Goal: Task Accomplishment & Management: Use online tool/utility

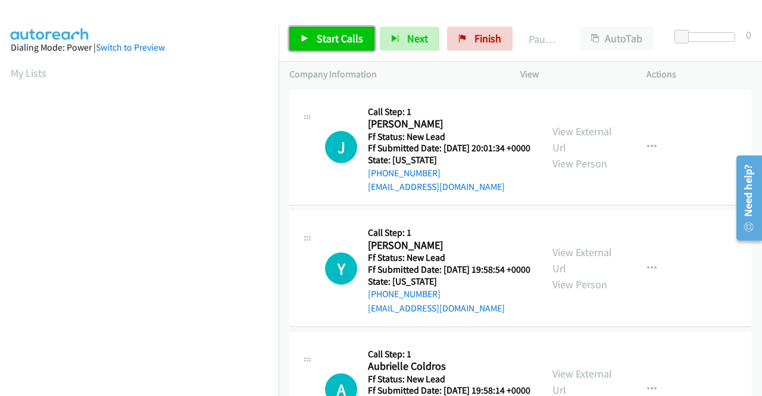
click at [334, 38] on span "Start Calls" at bounding box center [340, 39] width 46 height 14
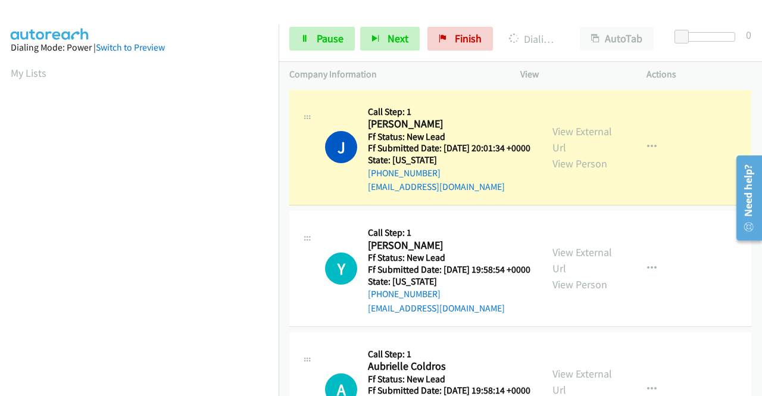
scroll to position [271, 0]
click at [555, 141] on link "View External Url" at bounding box center [582, 139] width 60 height 30
click at [0, 209] on aside "Dialing Mode: Power | Switch to Preview My Lists" at bounding box center [139, 90] width 279 height 659
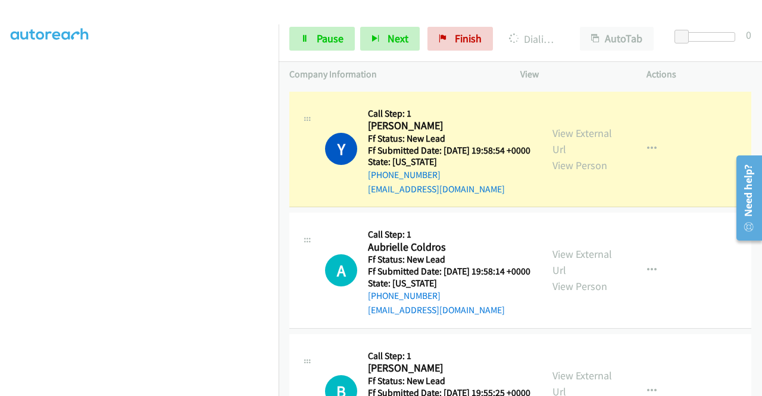
scroll to position [149, 0]
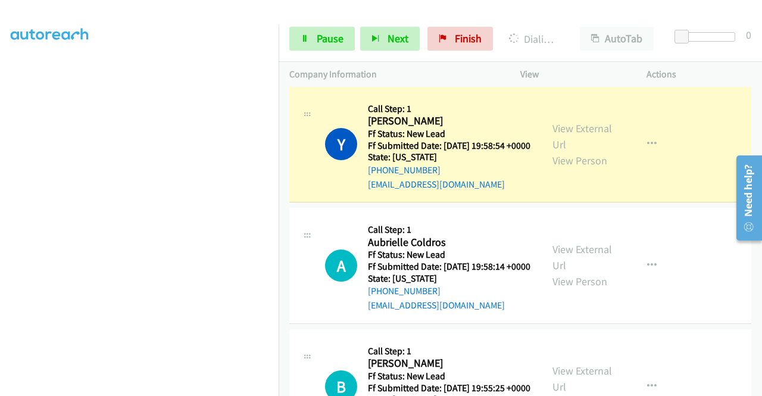
drag, startPoint x: 761, startPoint y: 122, endPoint x: 33, endPoint y: 32, distance: 733.4
click at [579, 146] on link "View External Url" at bounding box center [582, 136] width 60 height 30
click at [319, 40] on span "Pause" at bounding box center [330, 39] width 27 height 14
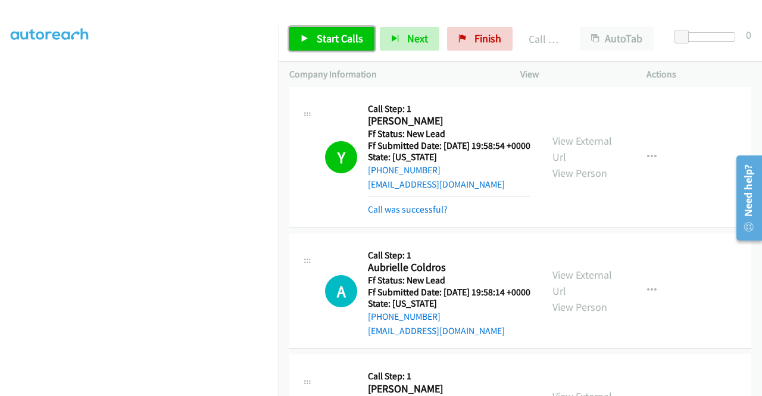
click at [331, 37] on span "Start Calls" at bounding box center [340, 39] width 46 height 14
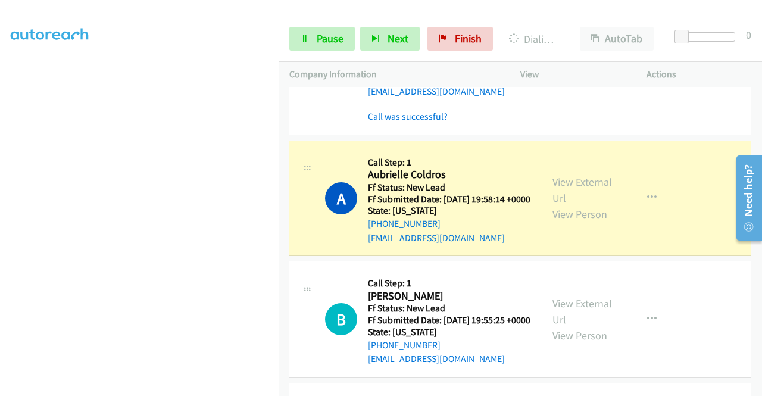
scroll to position [245, 0]
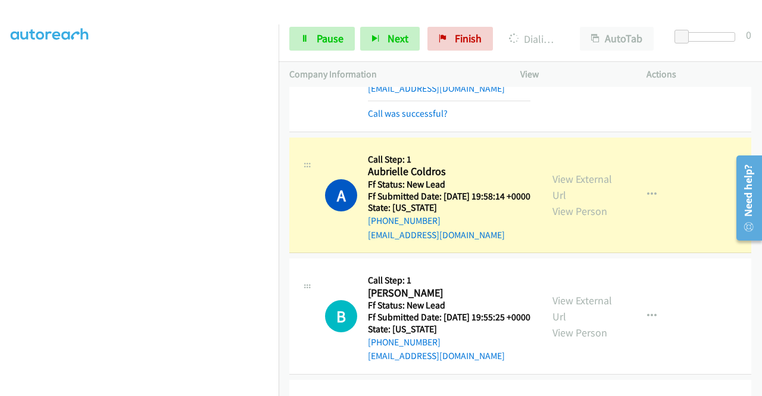
click at [575, 196] on div "View External Url View Person View External Url Email Schedule/Manage Callback …" at bounding box center [610, 195] width 137 height 94
click at [570, 201] on link "View External Url" at bounding box center [582, 187] width 60 height 30
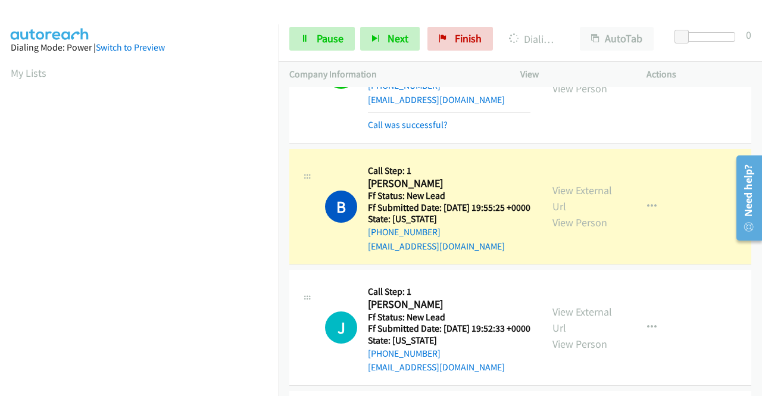
scroll to position [412, 0]
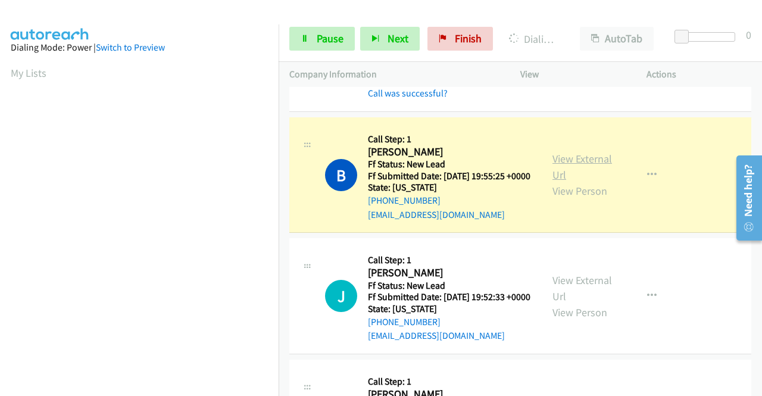
click at [554, 182] on link "View External Url" at bounding box center [582, 167] width 60 height 30
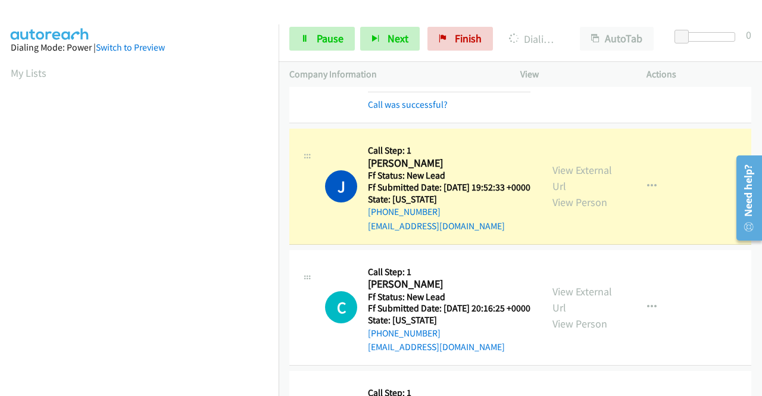
scroll to position [579, 0]
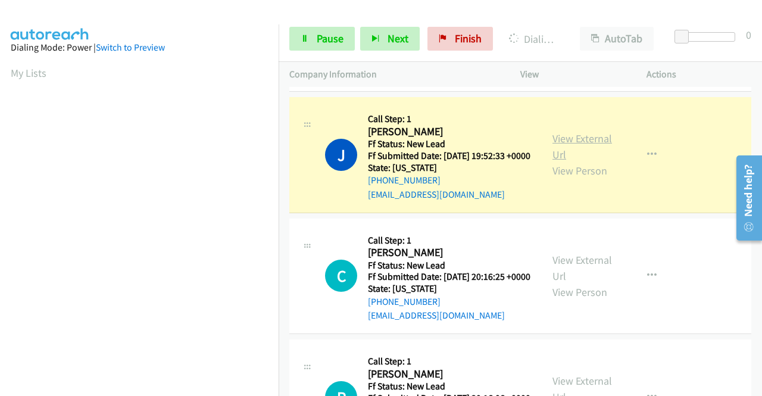
click at [585, 161] on link "View External Url" at bounding box center [582, 147] width 60 height 30
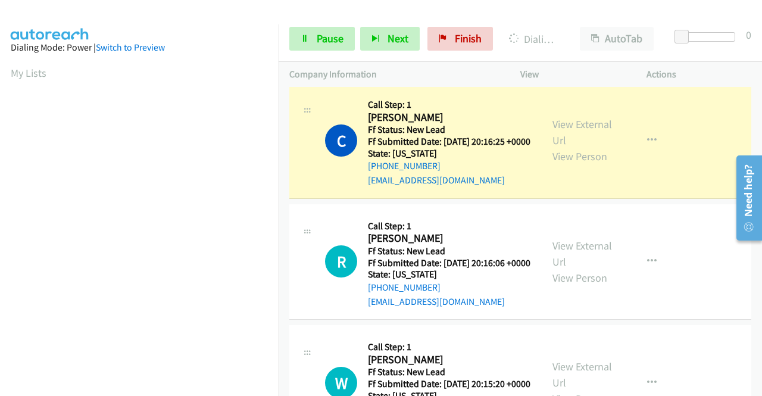
scroll to position [741, 0]
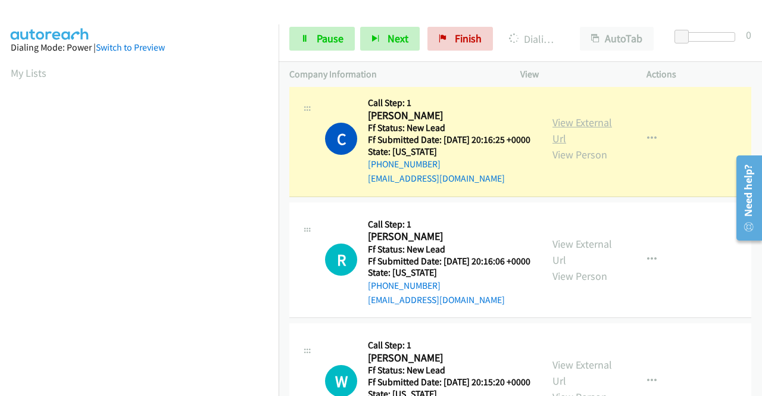
click at [588, 145] on link "View External Url" at bounding box center [582, 130] width 60 height 30
click at [3, 230] on aside "Dialing Mode: Power | Switch to Preview My Lists" at bounding box center [139, 90] width 279 height 659
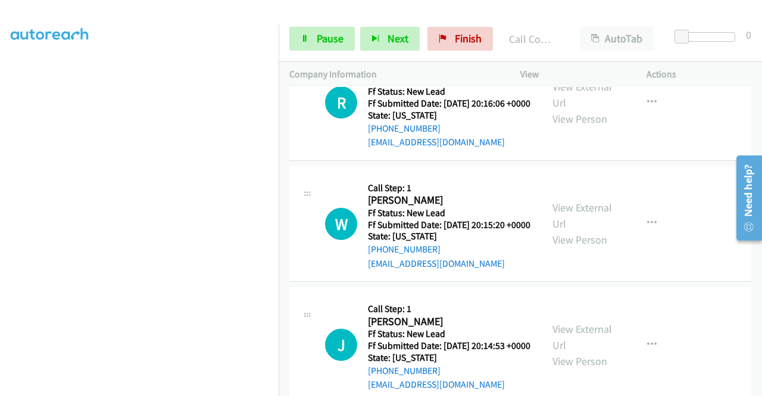
scroll to position [926, 0]
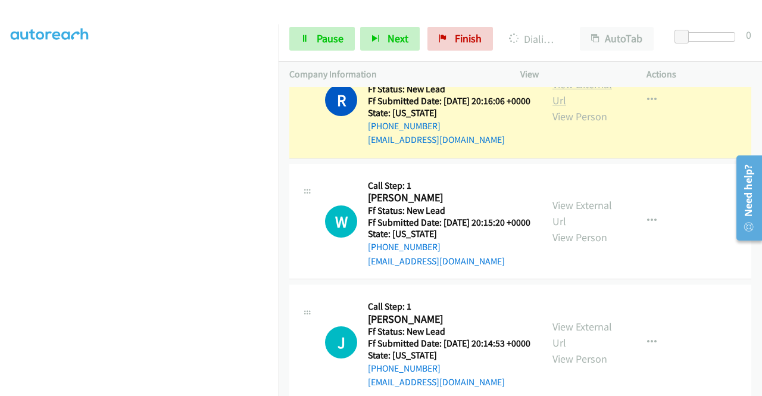
click at [558, 107] on link "View External Url" at bounding box center [582, 92] width 60 height 30
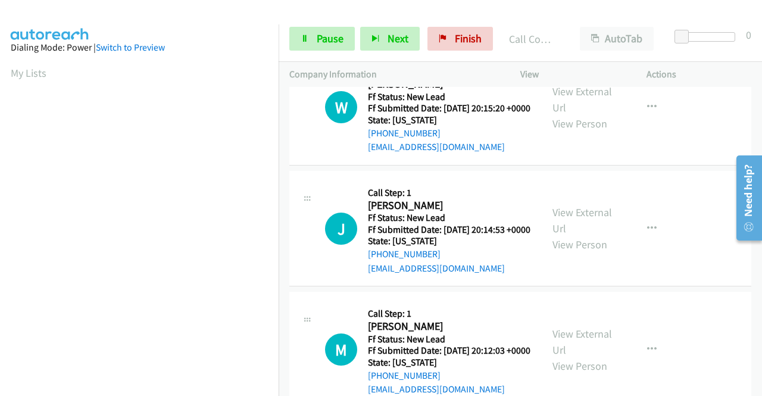
scroll to position [1084, 0]
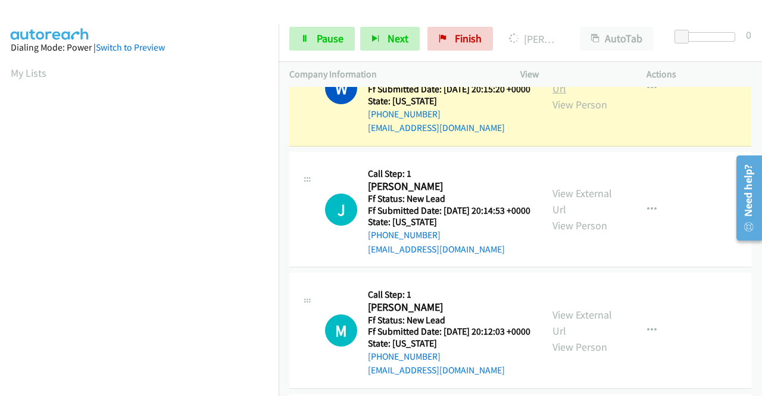
click at [569, 95] on link "View External Url" at bounding box center [582, 80] width 60 height 30
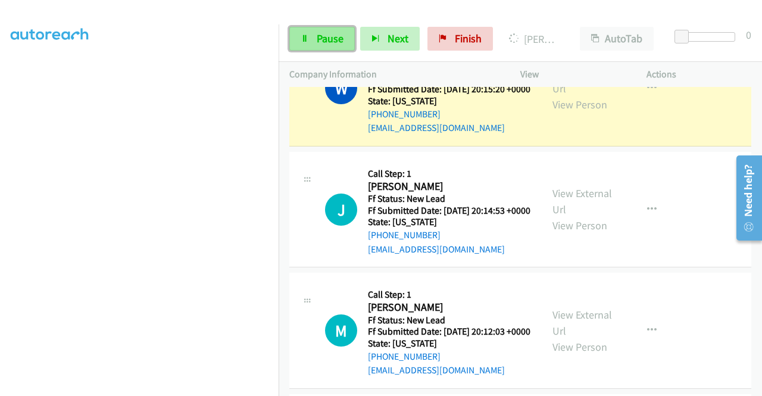
click at [342, 36] on span "Pause" at bounding box center [330, 39] width 27 height 14
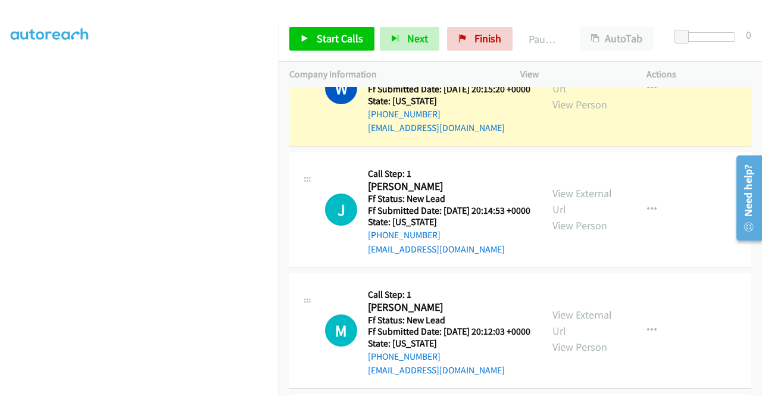
click at [0, 187] on aside "Dialing Mode: Power | Switch to Preview My Lists" at bounding box center [139, 90] width 279 height 659
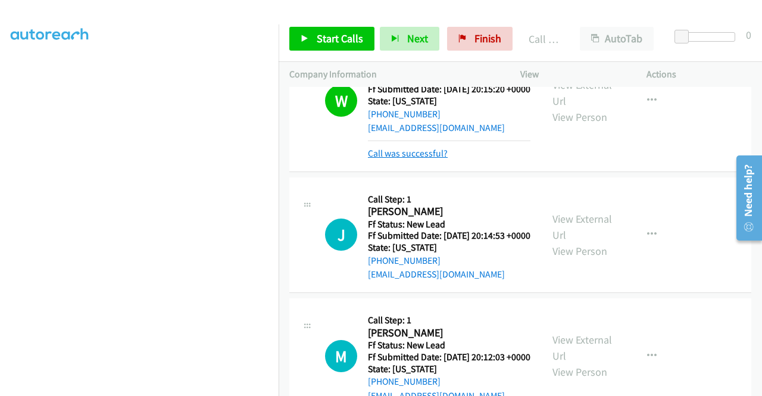
click at [414, 159] on link "Call was successful?" at bounding box center [408, 153] width 80 height 11
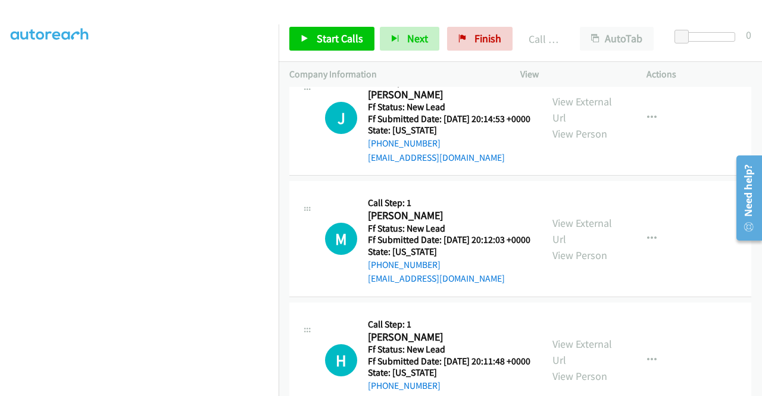
scroll to position [1212, 0]
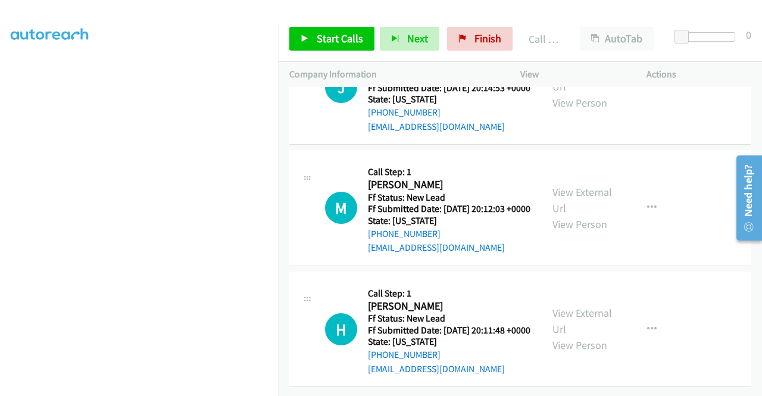
click at [325, 21] on div "Start Calls Pause Next Finish Call Completed AutoTab AutoTab 0" at bounding box center [520, 39] width 483 height 46
click at [317, 32] on span "Start Calls" at bounding box center [340, 39] width 46 height 14
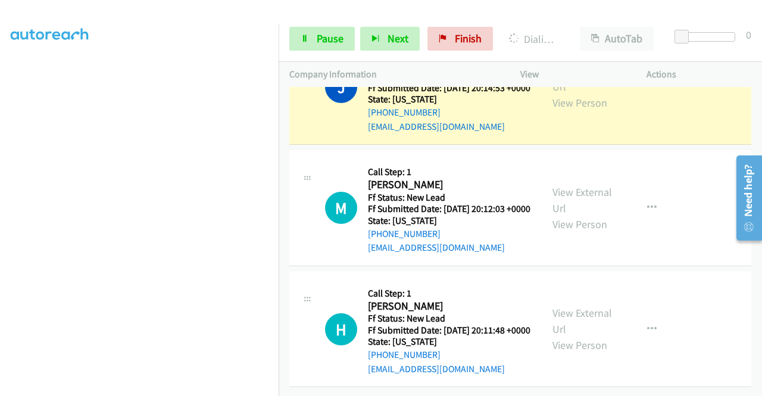
drag, startPoint x: 0, startPoint y: 217, endPoint x: 17, endPoint y: 234, distance: 23.6
click at [0, 217] on aside "Dialing Mode: Power | Switch to Preview My Lists" at bounding box center [139, 90] width 279 height 659
click at [562, 111] on div "View External Url View Person" at bounding box center [583, 86] width 62 height 48
click at [559, 93] on link "View External Url" at bounding box center [582, 79] width 60 height 30
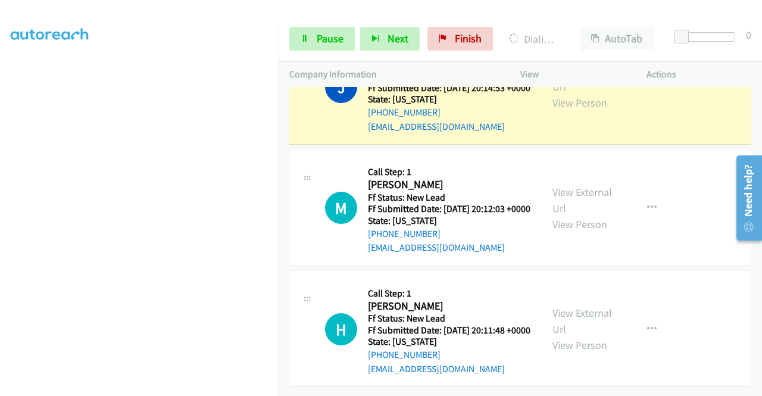
scroll to position [271, 0]
click at [305, 49] on link "Pause" at bounding box center [321, 39] width 65 height 24
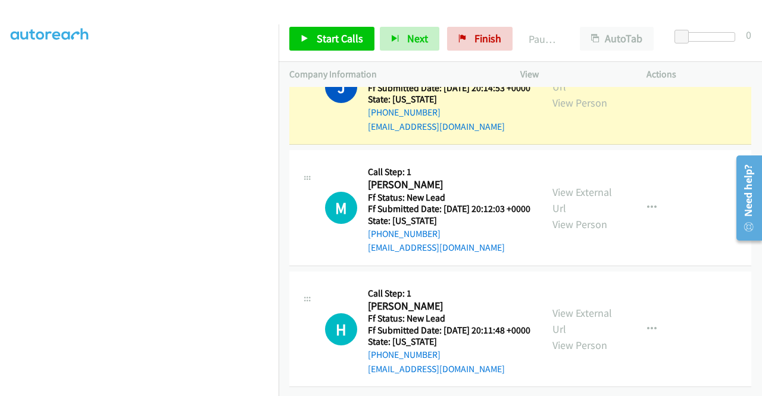
scroll to position [0, 0]
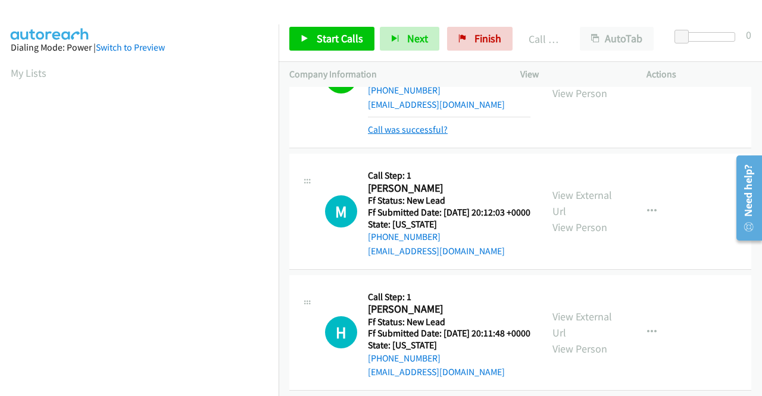
click at [415, 135] on link "Call was successful?" at bounding box center [408, 129] width 80 height 11
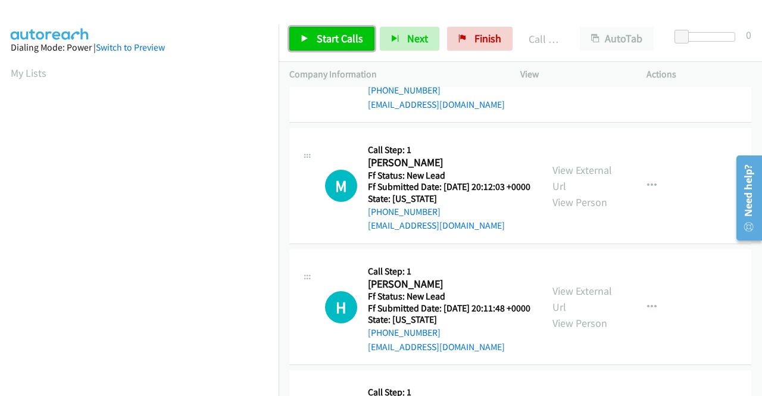
click at [337, 47] on link "Start Calls" at bounding box center [331, 39] width 85 height 24
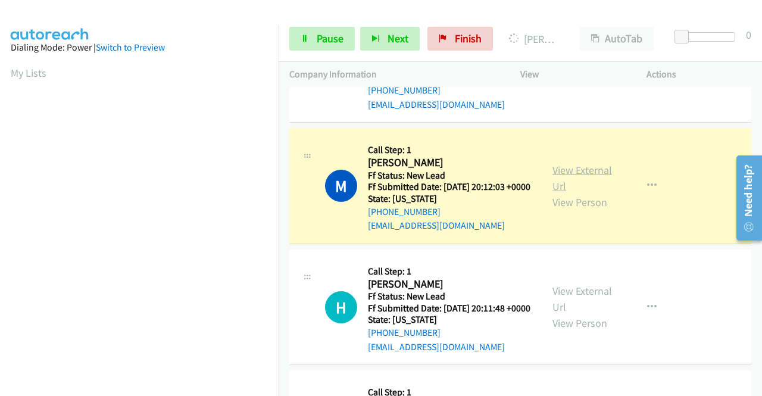
click at [563, 193] on link "View External Url" at bounding box center [582, 178] width 60 height 30
click at [0, 208] on aside "Dialing Mode: Power | Switch to Preview My Lists" at bounding box center [139, 353] width 279 height 659
click at [332, 36] on span "Pause" at bounding box center [330, 39] width 27 height 14
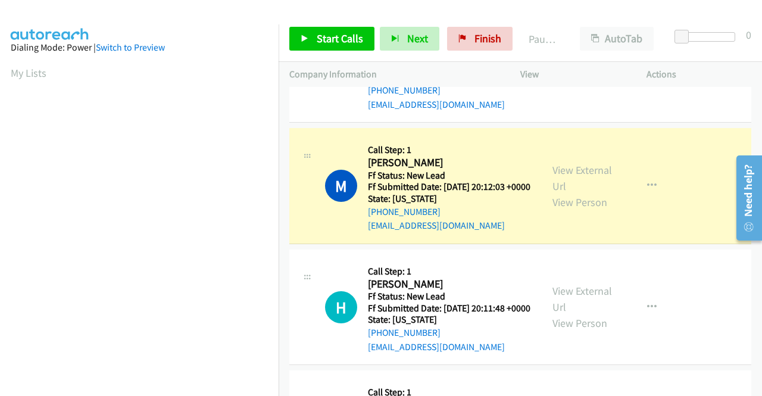
click at [0, 127] on aside "Dialing Mode: Power | Switch to Preview My Lists" at bounding box center [139, 353] width 279 height 659
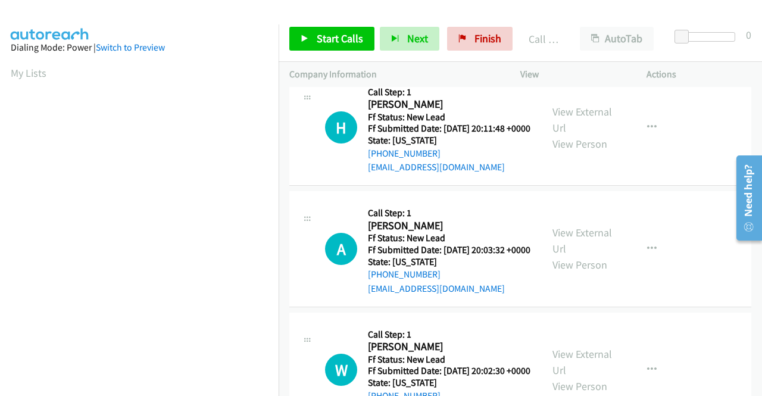
scroll to position [1443, 0]
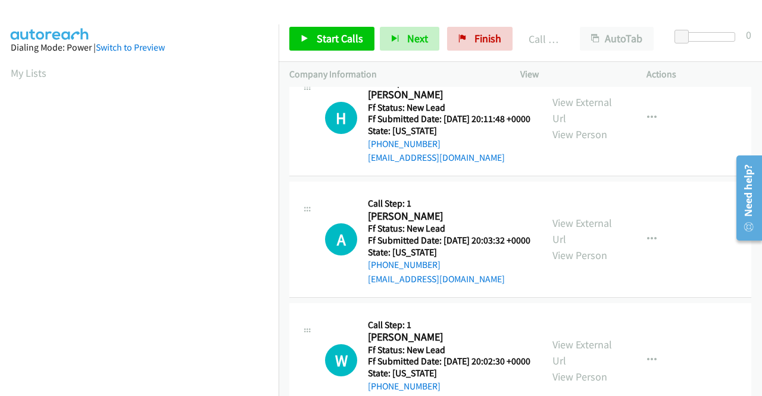
click at [437, 42] on link "Call was successful?" at bounding box center [408, 36] width 80 height 11
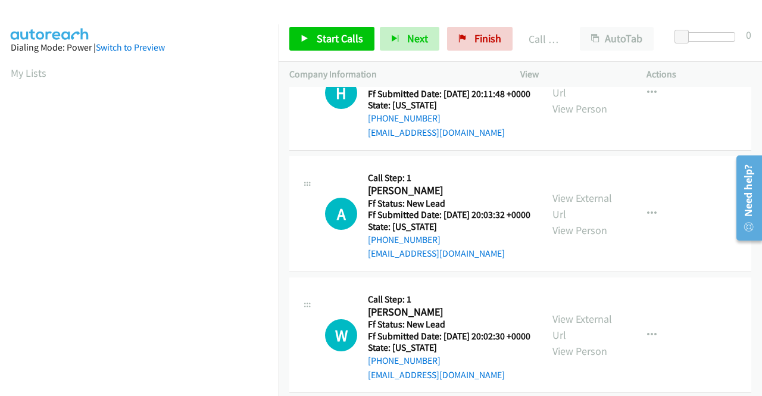
scroll to position [1431, 0]
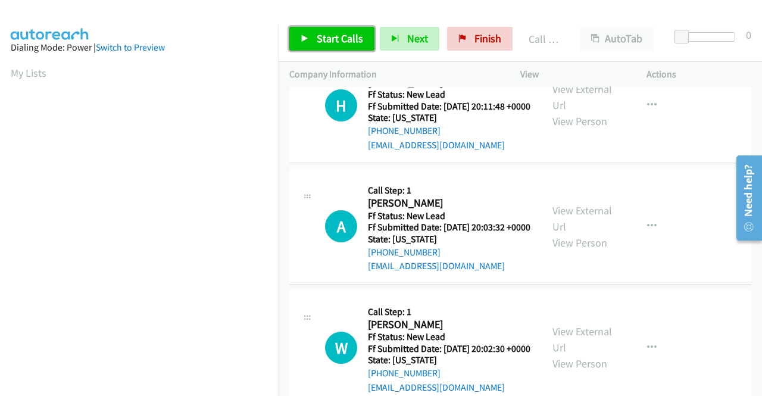
click at [351, 42] on span "Start Calls" at bounding box center [340, 39] width 46 height 14
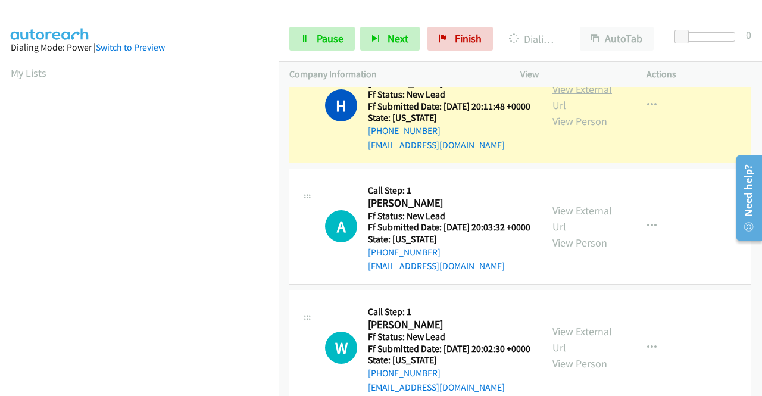
click at [584, 112] on link "View External Url" at bounding box center [582, 97] width 60 height 30
click at [6, 220] on aside "Dialing Mode: Power | Switch to Preview My Lists" at bounding box center [139, 90] width 279 height 659
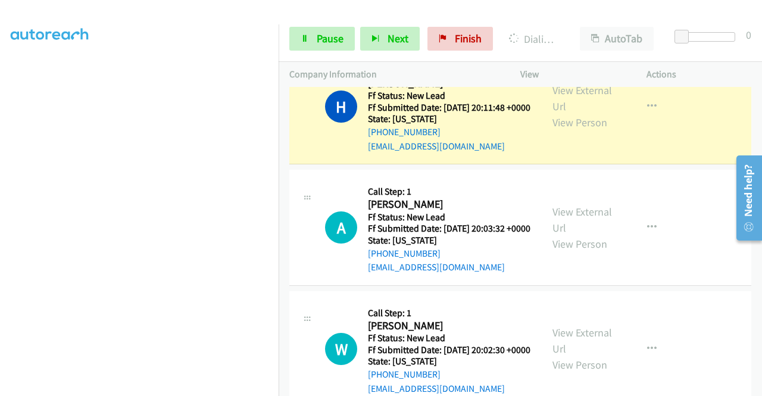
scroll to position [1430, 0]
click at [0, 208] on aside "Dialing Mode: Power | Switch to Preview My Lists" at bounding box center [139, 90] width 279 height 659
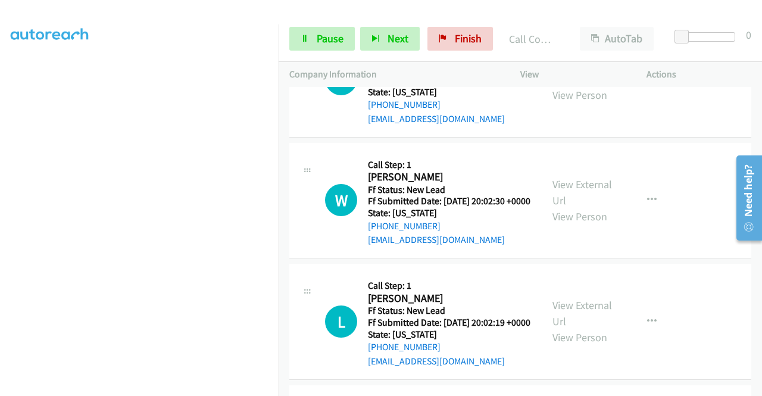
scroll to position [1622, 0]
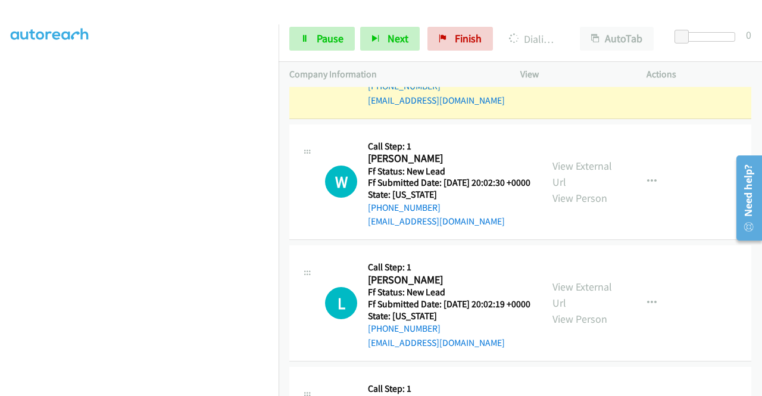
click at [583, 85] on div "View External Url View Person" at bounding box center [583, 60] width 62 height 48
click at [577, 67] on link "View External Url" at bounding box center [582, 52] width 60 height 30
click at [187, 386] on section at bounding box center [139, 114] width 257 height 570
click at [284, 122] on td "A Callback Scheduled Call Step: 1 [PERSON_NAME] America/New_York Ff Status: New…" at bounding box center [520, 61] width 483 height 121
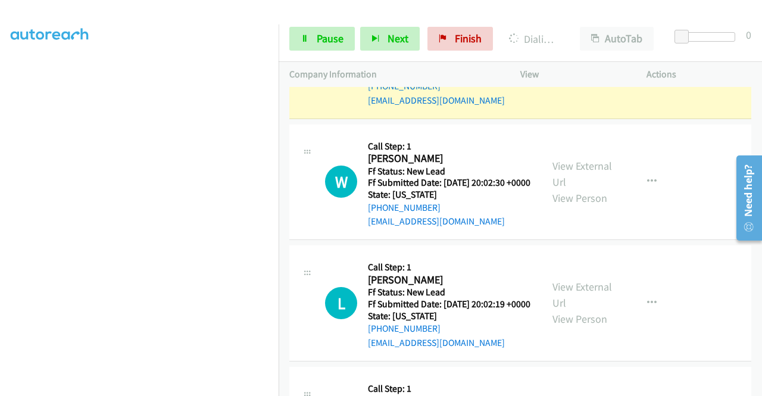
click at [279, 122] on td "A Callback Scheduled Call Step: 1 [PERSON_NAME] America/New_York Ff Status: New…" at bounding box center [520, 61] width 483 height 121
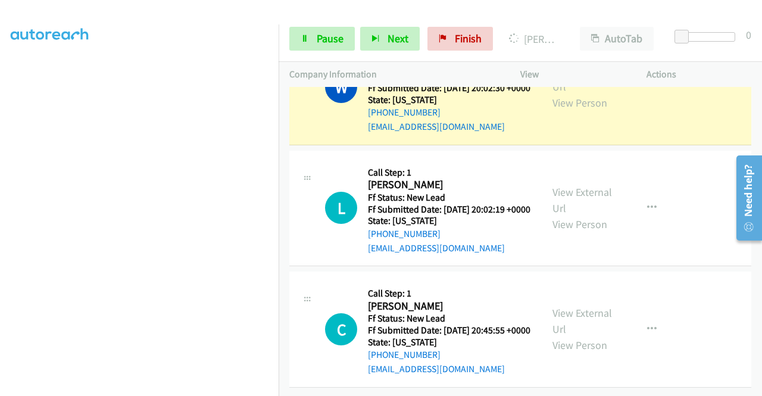
scroll to position [1712, 0]
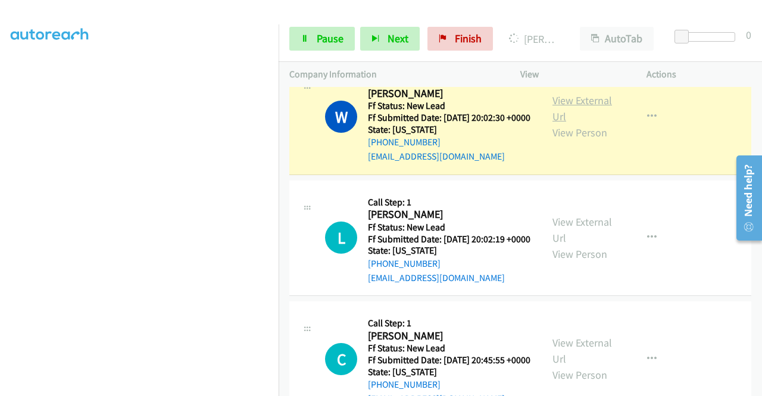
click at [592, 123] on link "View External Url" at bounding box center [582, 108] width 60 height 30
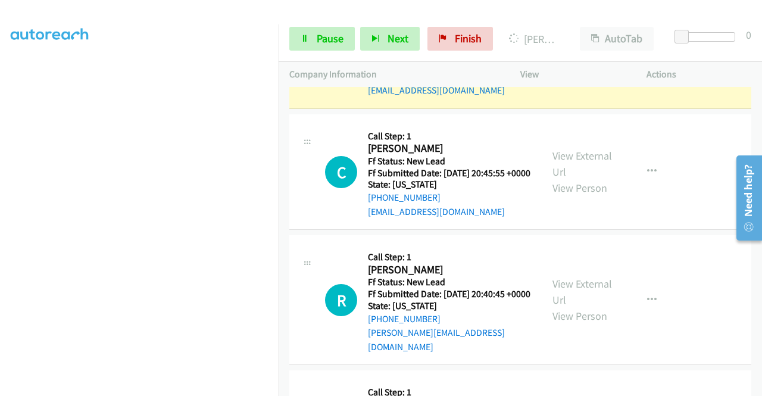
scroll to position [1974, 0]
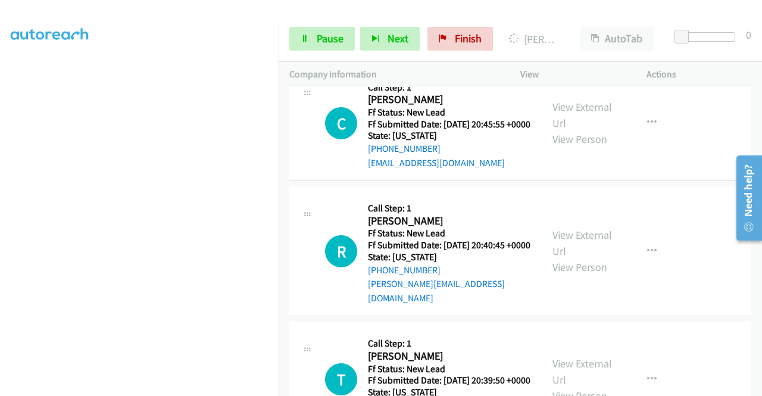
click at [280, 63] on td "L Callback Scheduled Call Step: 1 [PERSON_NAME] America/[GEOGRAPHIC_DATA] Ff St…" at bounding box center [520, 2] width 483 height 121
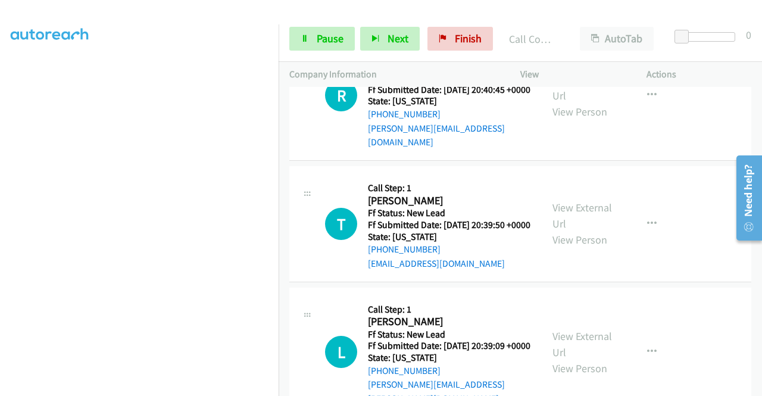
scroll to position [2158, 0]
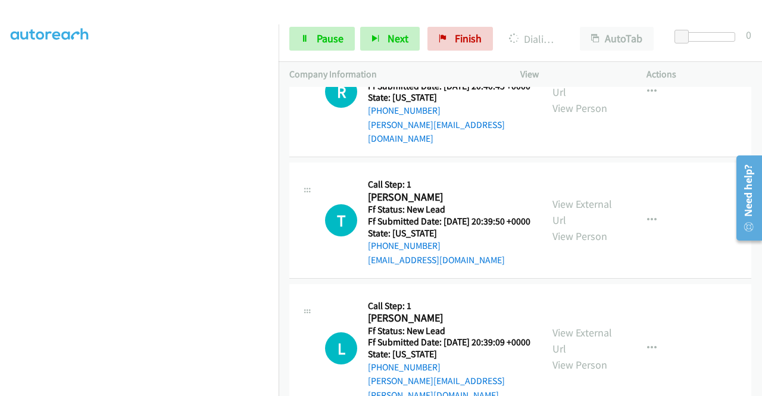
click at [0, 198] on aside "Dialing Mode: Power | Switch to Preview My Lists" at bounding box center [139, 90] width 279 height 659
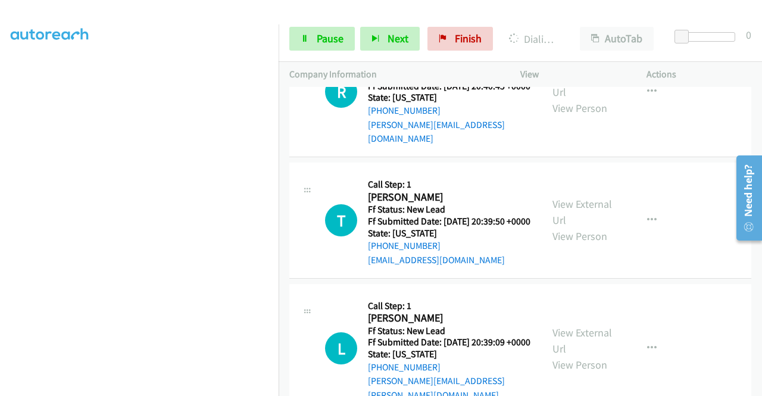
click at [0, 167] on aside "Dialing Mode: Power | Switch to Preview My Lists" at bounding box center [139, 108] width 279 height 659
click at [324, 42] on span "Pause" at bounding box center [330, 39] width 27 height 14
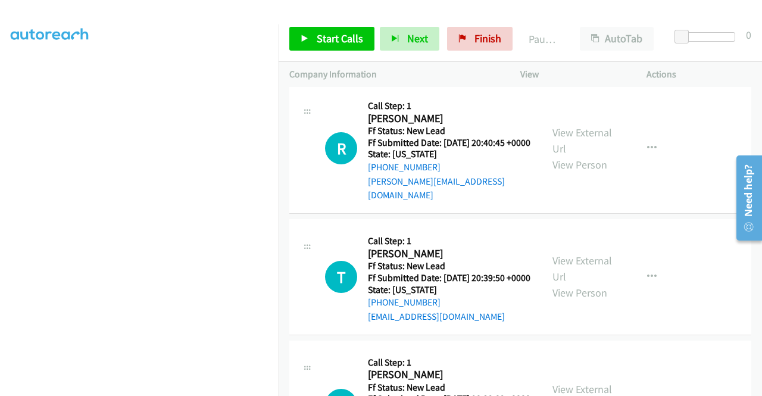
scroll to position [271, 0]
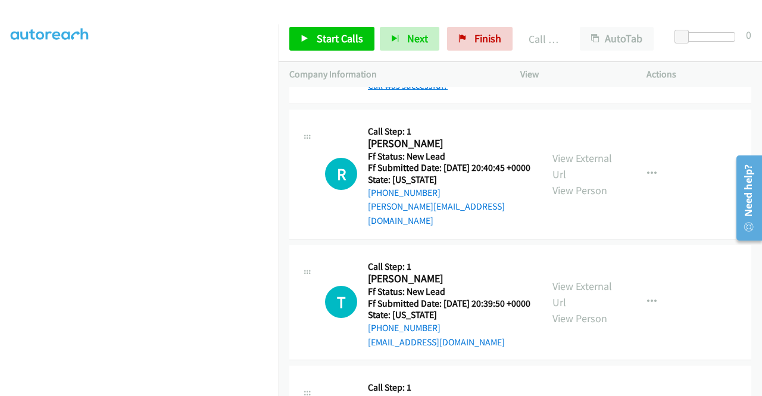
click at [440, 91] on link "Call was successful?" at bounding box center [408, 85] width 80 height 11
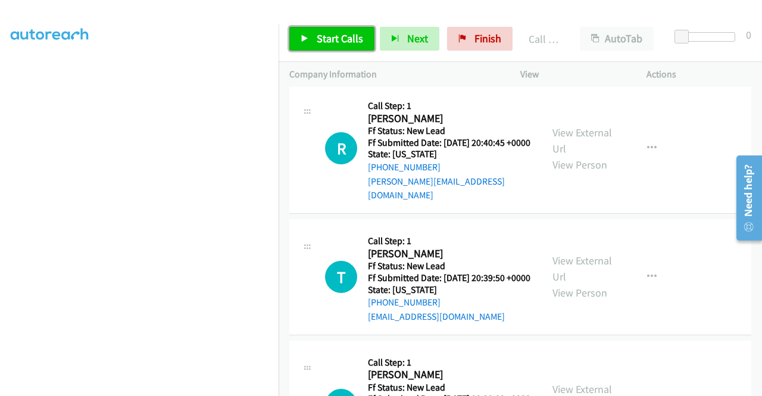
click at [340, 46] on link "Start Calls" at bounding box center [331, 39] width 85 height 24
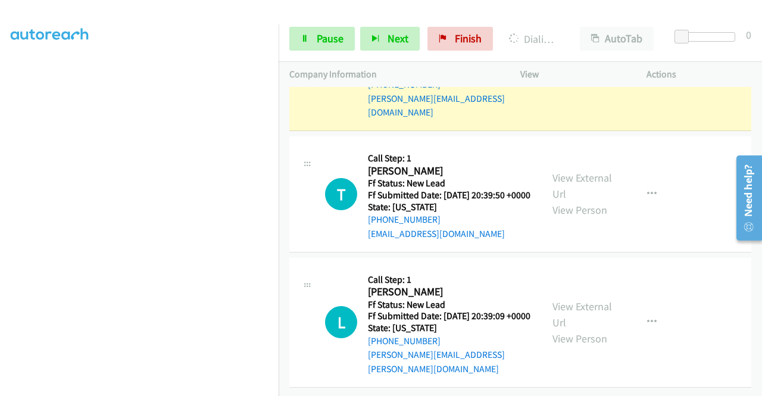
scroll to position [2225, 0]
click at [580, 73] on link "View External Url" at bounding box center [582, 58] width 60 height 30
click at [0, 212] on aside "Dialing Mode: Power | Switch to Preview My Lists" at bounding box center [139, 90] width 279 height 659
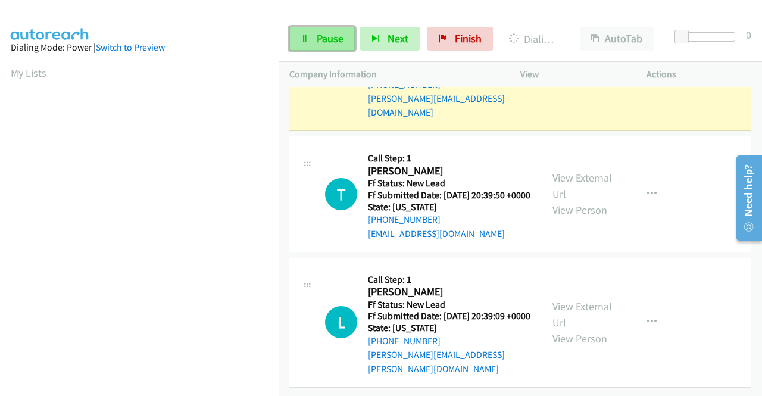
click at [317, 47] on link "Pause" at bounding box center [321, 39] width 65 height 24
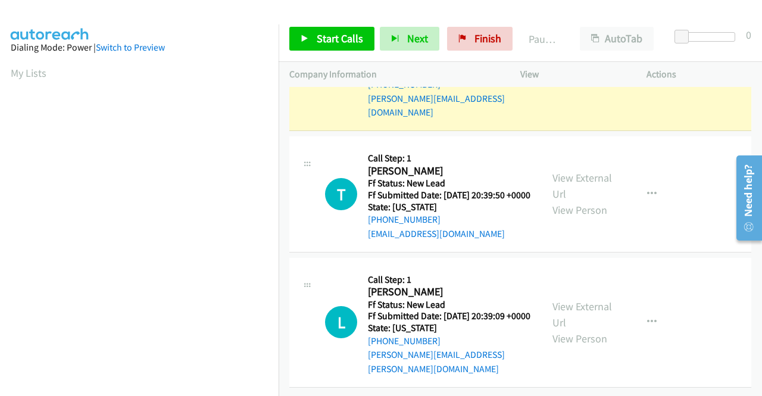
click at [0, 118] on aside "Dialing Mode: Power | Switch to Preview My Lists" at bounding box center [139, 353] width 279 height 659
click at [0, 89] on aside "Dialing Mode: Power | Switch to Preview My Lists" at bounding box center [139, 90] width 279 height 659
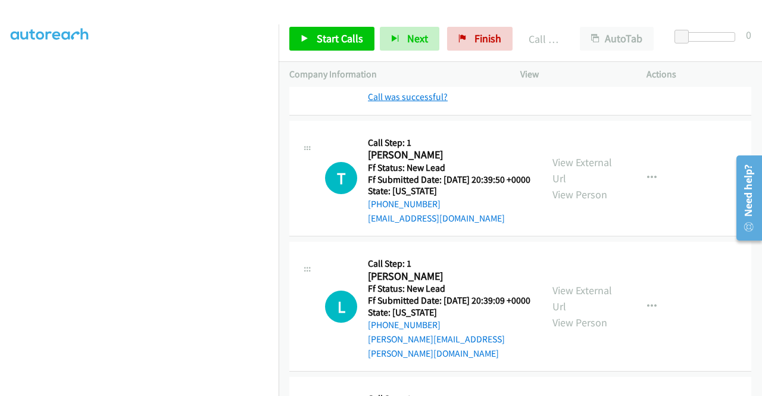
click at [404, 102] on link "Call was successful?" at bounding box center [408, 96] width 80 height 11
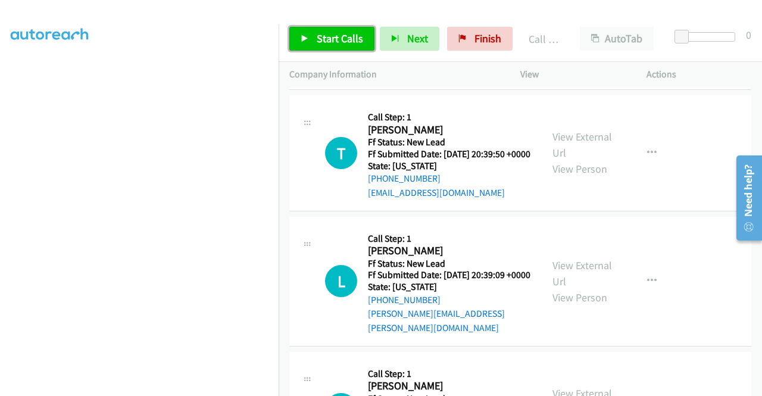
click at [336, 45] on span "Start Calls" at bounding box center [340, 39] width 46 height 14
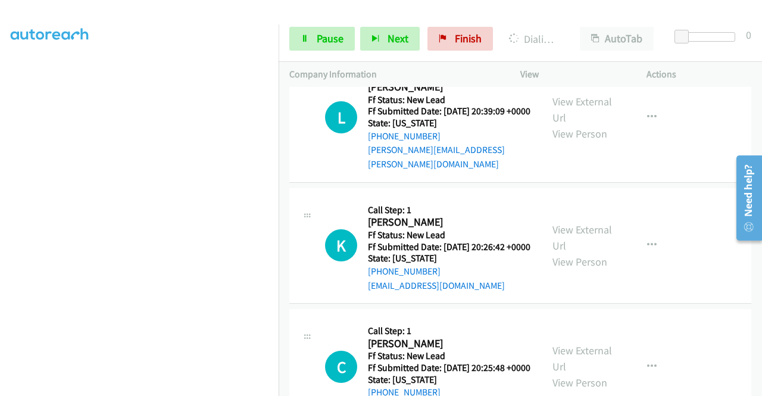
scroll to position [2381, 0]
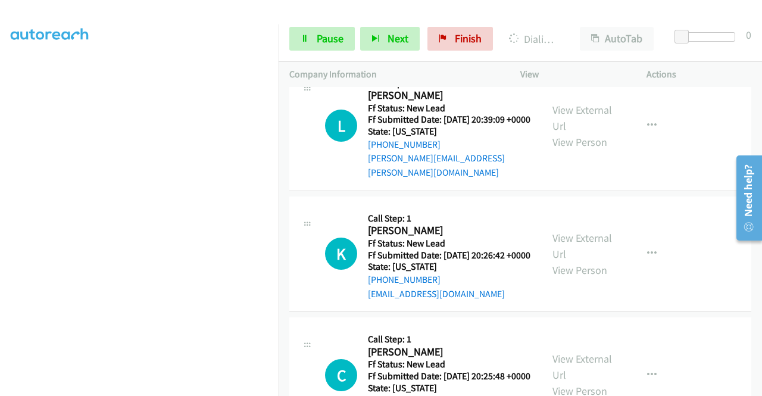
click at [0, 240] on aside "Dialing Mode: Power | Switch to Preview My Lists" at bounding box center [139, 90] width 279 height 659
click at [320, 45] on span "Pause" at bounding box center [330, 39] width 27 height 14
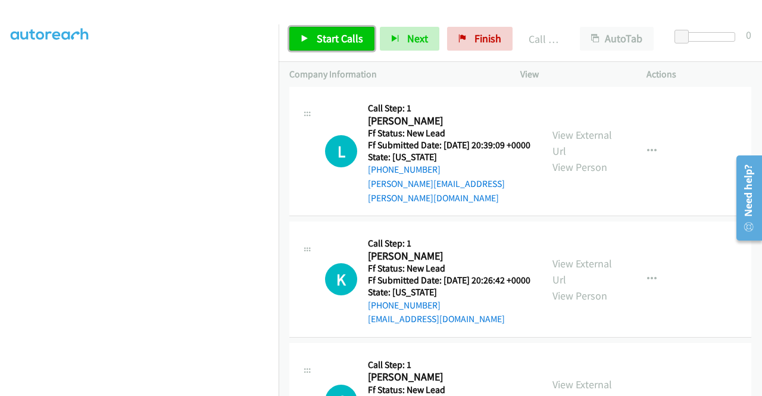
click at [339, 47] on link "Start Calls" at bounding box center [331, 39] width 85 height 24
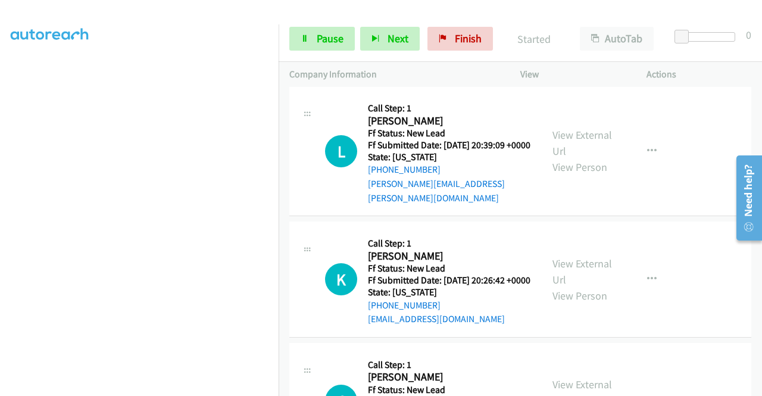
click at [425, 68] on link "Call was successful?" at bounding box center [408, 62] width 80 height 11
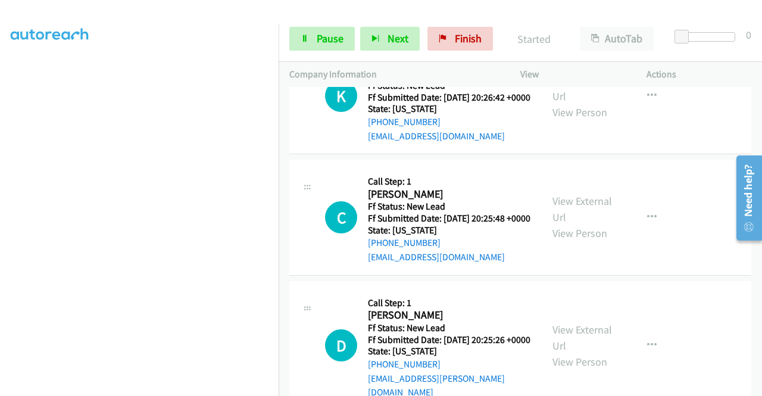
scroll to position [2539, 0]
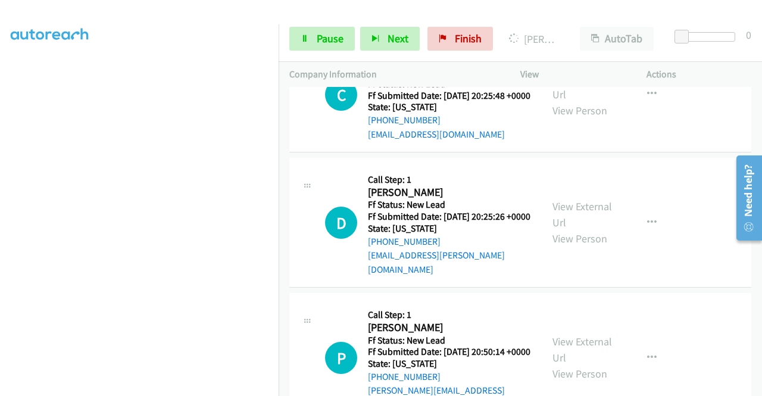
scroll to position [2640, 0]
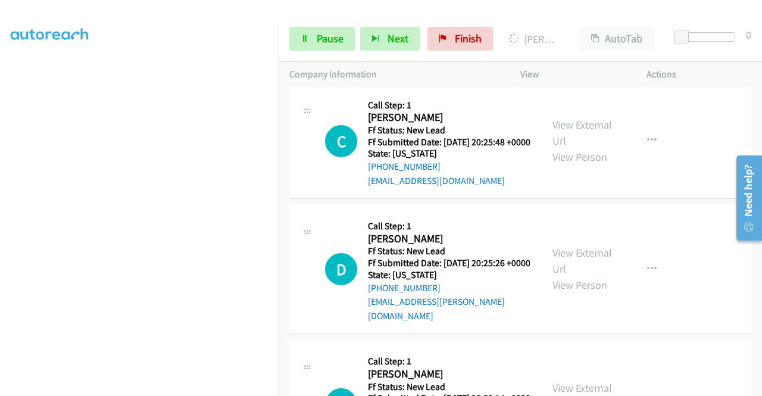
click at [585, 27] on link "View External Url" at bounding box center [582, 12] width 60 height 30
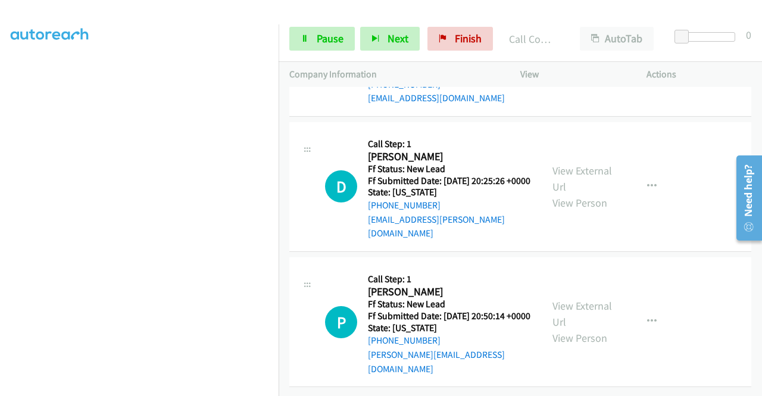
scroll to position [2893, 0]
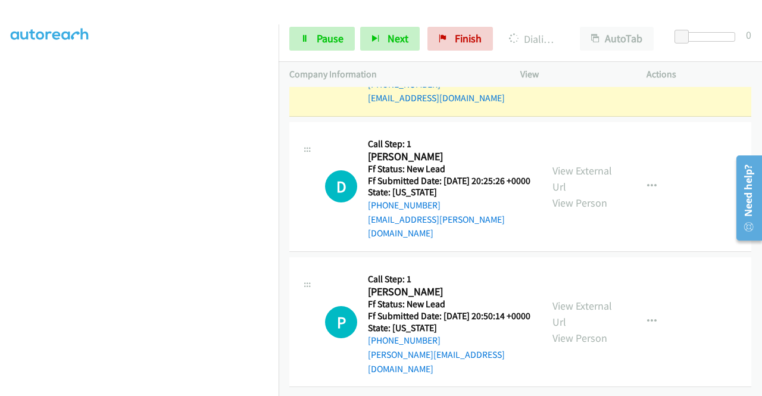
click at [556, 65] on link "View External Url" at bounding box center [582, 51] width 60 height 30
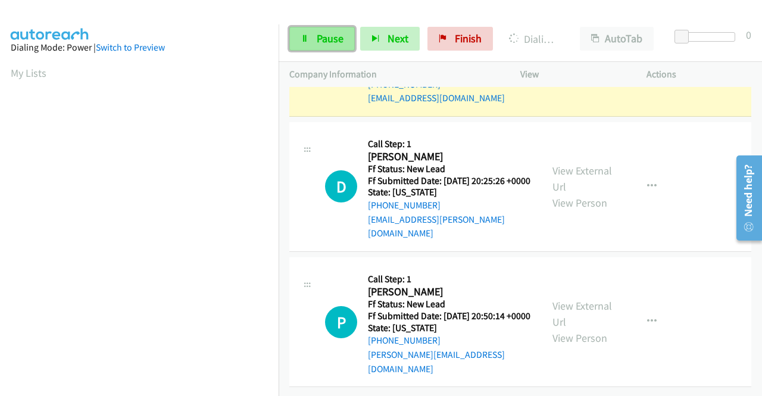
click at [324, 41] on span "Pause" at bounding box center [330, 39] width 27 height 14
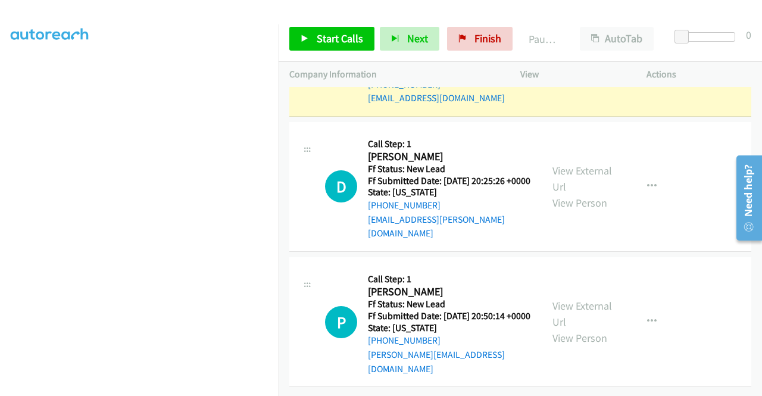
scroll to position [271, 0]
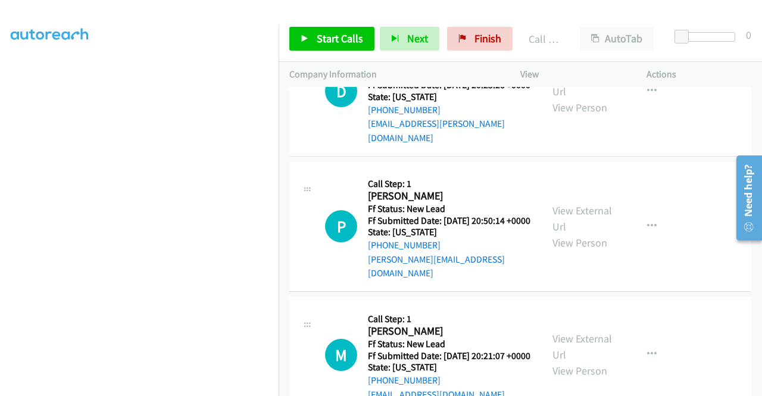
click at [398, 8] on link "Call was successful?" at bounding box center [408, 2] width 80 height 11
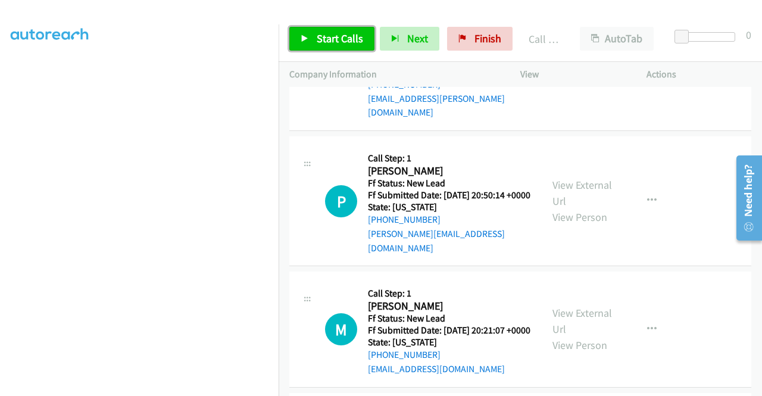
click at [313, 28] on link "Start Calls" at bounding box center [331, 39] width 85 height 24
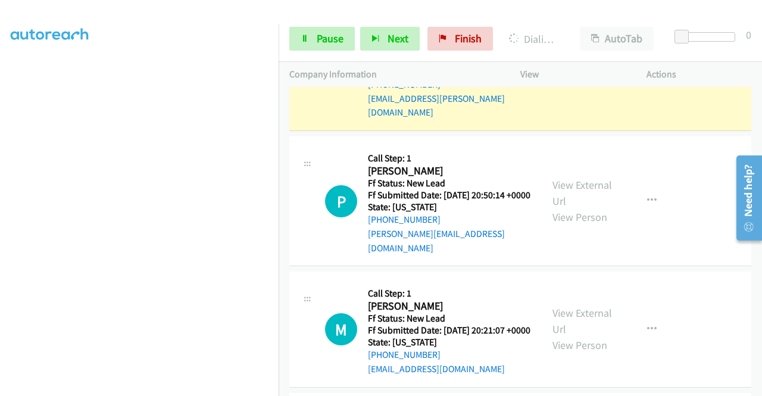
click at [559, 120] on div "View External Url View Person View External Url Email Schedule/Manage Callback …" at bounding box center [610, 66] width 137 height 108
click at [557, 73] on link "View External Url" at bounding box center [582, 58] width 60 height 30
click at [0, 174] on aside "Dialing Mode: Power | Switch to Preview My Lists" at bounding box center [139, 90] width 279 height 659
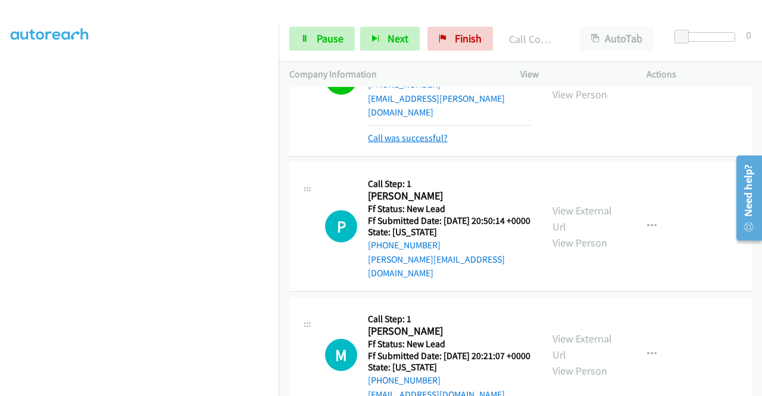
click at [442, 143] on link "Call was successful?" at bounding box center [408, 137] width 80 height 11
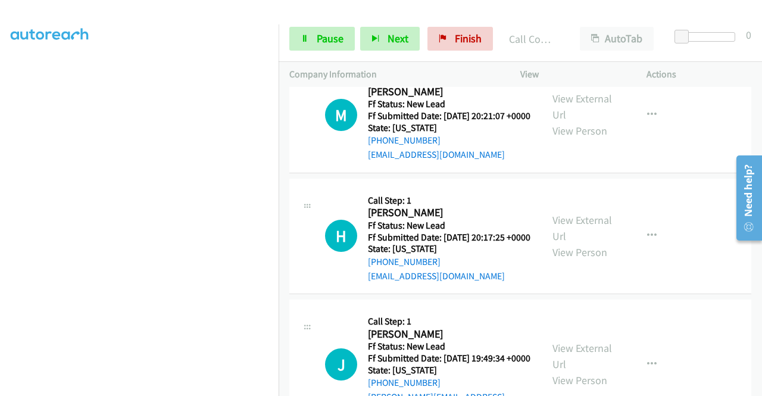
scroll to position [3107, 0]
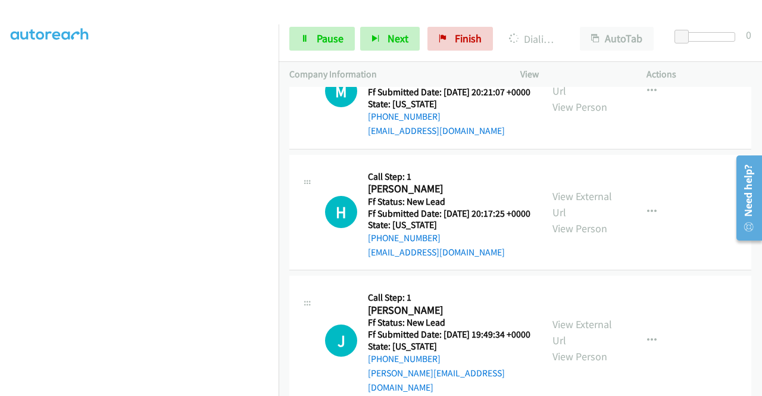
click at [331, 47] on link "Pause" at bounding box center [321, 39] width 65 height 24
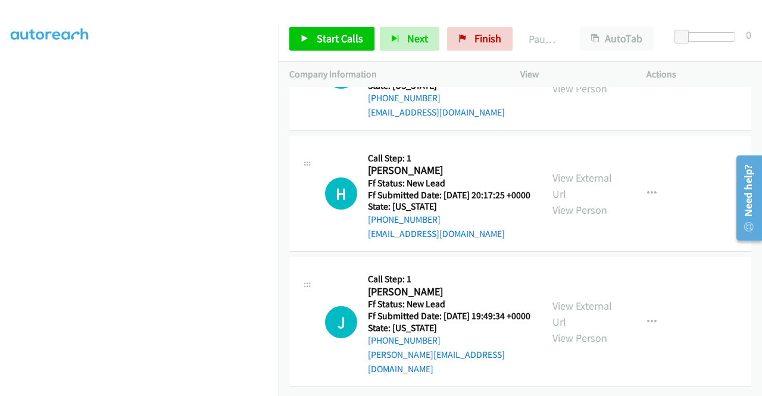
click at [0, 123] on aside "Dialing Mode: Power | Switch to Preview My Lists" at bounding box center [139, 90] width 279 height 659
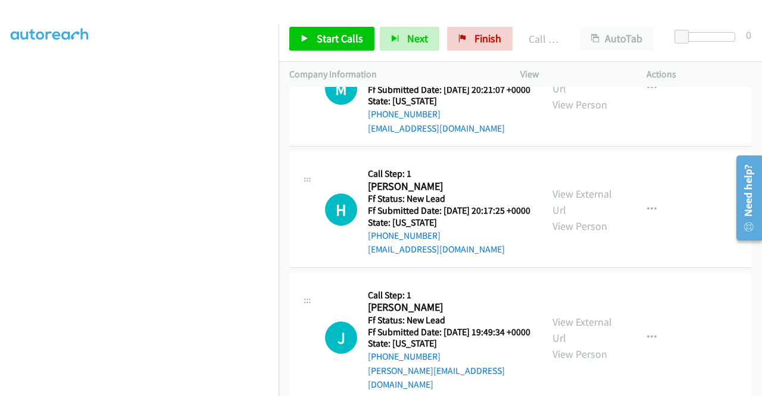
click at [402, 12] on link "Call was successful?" at bounding box center [408, 6] width 80 height 11
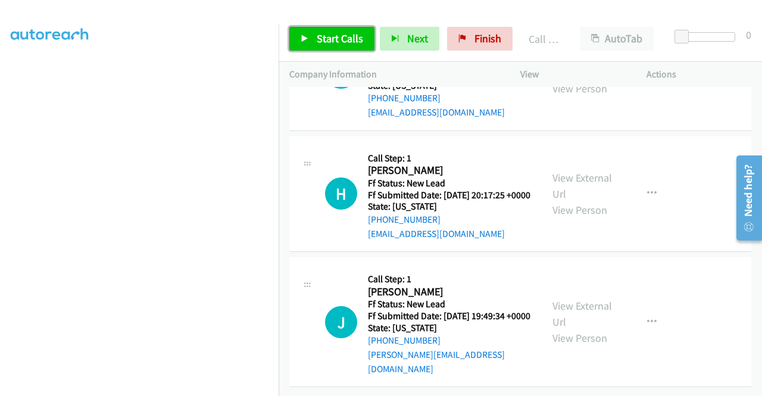
click at [330, 32] on span "Start Calls" at bounding box center [340, 39] width 46 height 14
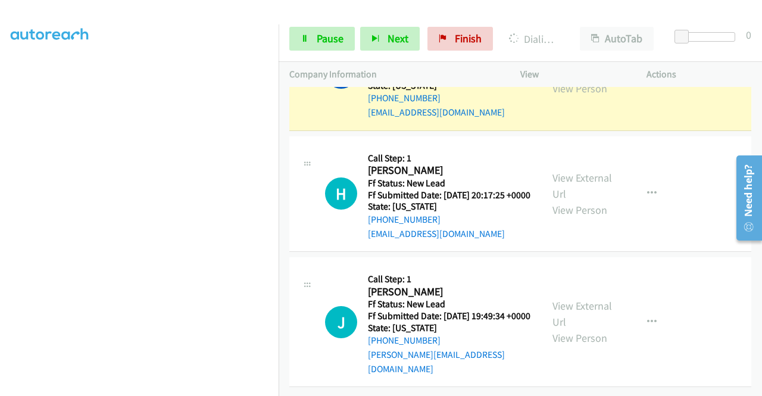
scroll to position [3215, 0]
click at [569, 79] on link "View External Url" at bounding box center [582, 64] width 60 height 30
click at [0, 215] on aside "Dialing Mode: Power | Switch to Preview My Lists" at bounding box center [139, 115] width 279 height 659
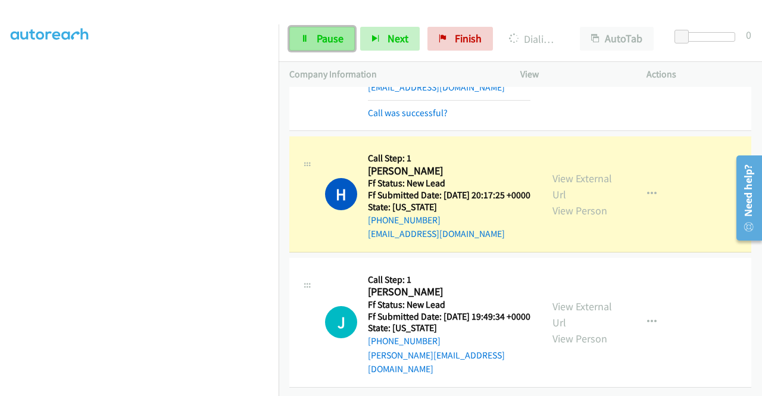
click at [336, 37] on span "Pause" at bounding box center [330, 39] width 27 height 14
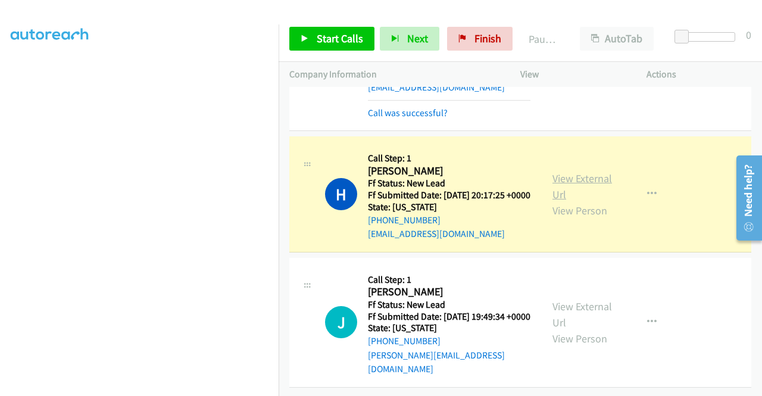
click at [568, 201] on link "View External Url" at bounding box center [582, 186] width 60 height 30
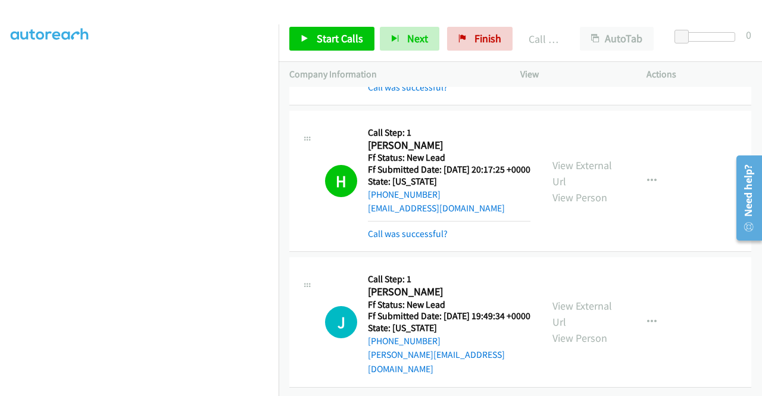
scroll to position [3400, 0]
click at [401, 228] on link "Call was successful?" at bounding box center [408, 233] width 80 height 11
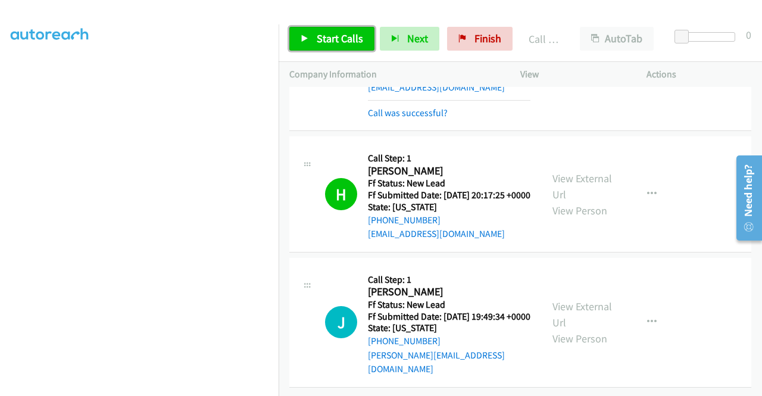
click at [313, 39] on link "Start Calls" at bounding box center [331, 39] width 85 height 24
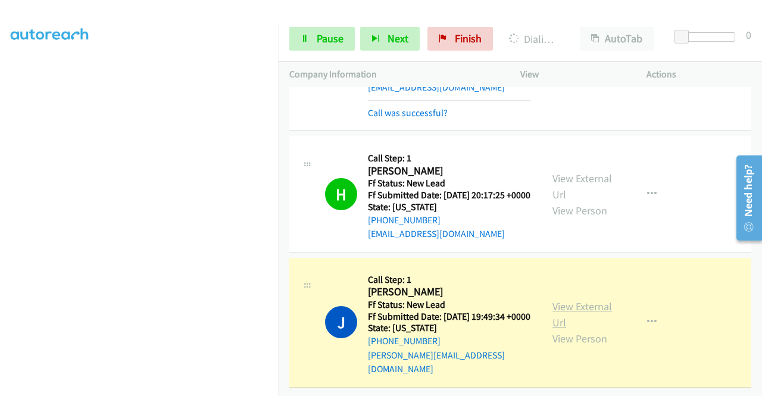
click at [557, 299] on link "View External Url" at bounding box center [582, 314] width 60 height 30
drag, startPoint x: 0, startPoint y: 237, endPoint x: 14, endPoint y: 251, distance: 19.4
click at [0, 237] on aside "Dialing Mode: Power | Switch to Preview My Lists" at bounding box center [139, 90] width 279 height 659
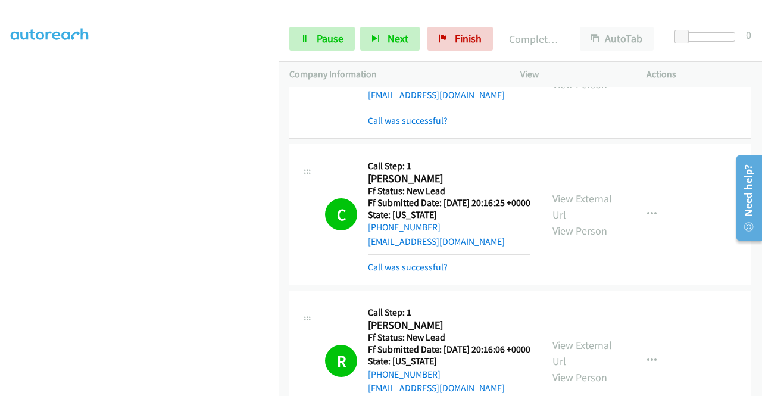
scroll to position [0, 0]
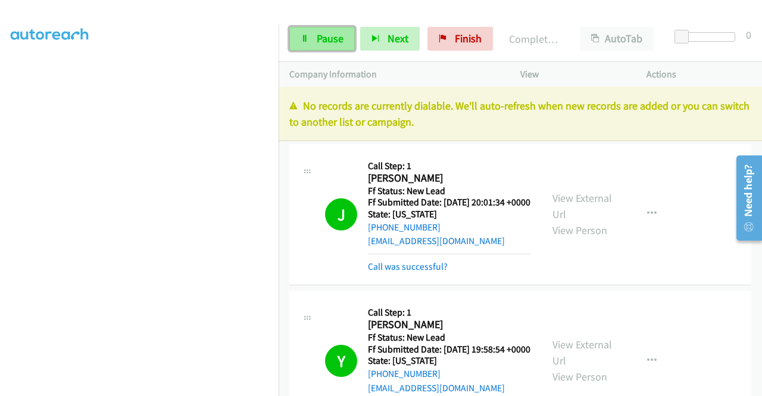
click at [317, 33] on span "Pause" at bounding box center [330, 39] width 27 height 14
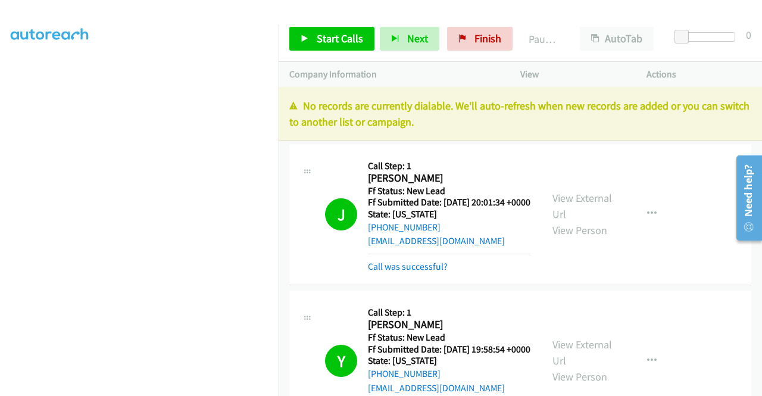
click at [707, 97] on div "No records are currently dialable. We'll auto-refresh when new records are adde…" at bounding box center [520, 114] width 483 height 54
click at [495, 32] on span "Finish" at bounding box center [487, 39] width 27 height 14
